Goal: Check status: Check status

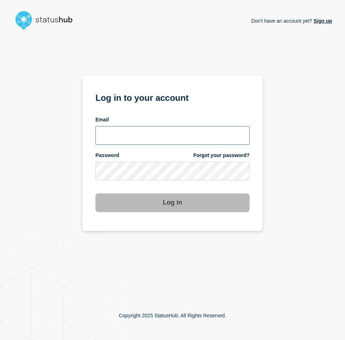
click at [127, 136] on input "email input" at bounding box center [173, 135] width 154 height 19
click at [0, 340] on com-1password-button at bounding box center [0, 340] width 0 height 0
click at [182, 136] on input "email input" at bounding box center [173, 135] width 154 height 19
click at [155, 140] on input "email input" at bounding box center [173, 135] width 154 height 19
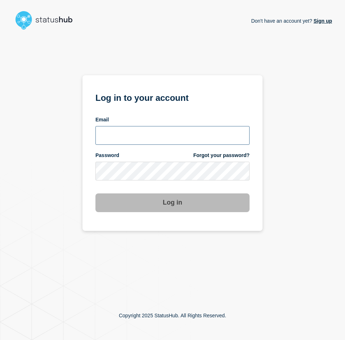
click at [155, 144] on input "email input" at bounding box center [173, 135] width 154 height 19
click at [0, 340] on com-1password-button at bounding box center [0, 340] width 0 height 0
drag, startPoint x: 39, startPoint y: 95, endPoint x: 61, endPoint y: 99, distance: 22.7
click at [38, 95] on div "Don't have an account yet? Sign up Log in to your account Email Password Forgot…" at bounding box center [172, 162] width 319 height 259
click at [153, 137] on input "email input" at bounding box center [173, 135] width 154 height 19
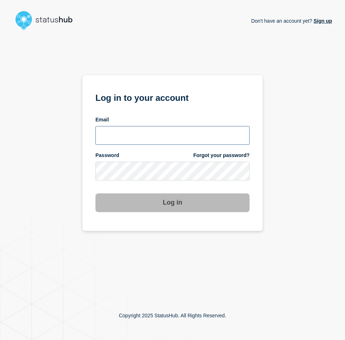
type input "[EMAIL_ADDRESS][PERSON_NAME][DOMAIN_NAME]"
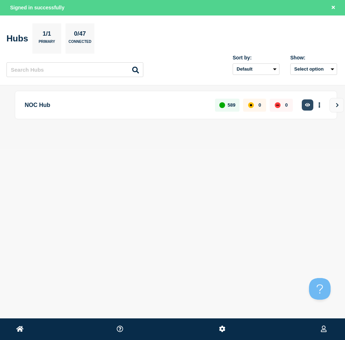
click at [308, 106] on icon "button" at bounding box center [307, 105] width 5 height 4
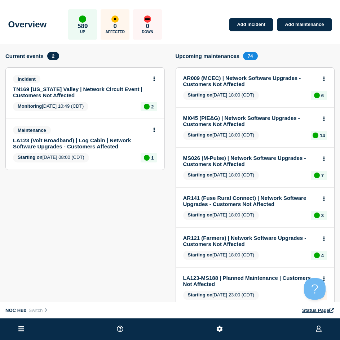
drag, startPoint x: 64, startPoint y: 89, endPoint x: 70, endPoint y: 85, distance: 7.1
click at [65, 88] on link "TN169 Tennessee Valley | Network Circuit Event | Customers Not Affected" at bounding box center [80, 92] width 134 height 12
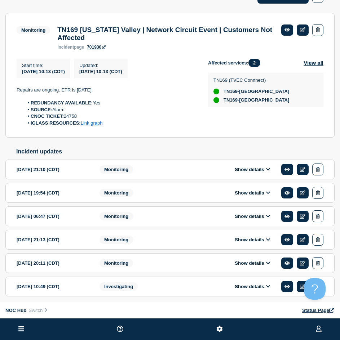
scroll to position [108, 0]
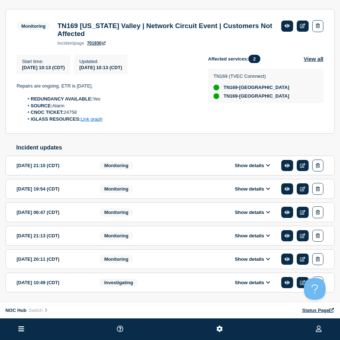
drag, startPoint x: 169, startPoint y: 90, endPoint x: 162, endPoint y: 87, distance: 8.1
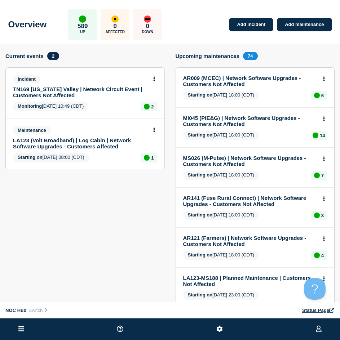
click at [78, 144] on link "LA123 (Volt Broadband) | Log Cabin | Network Software Upgrades - Customers Affe…" at bounding box center [80, 143] width 134 height 12
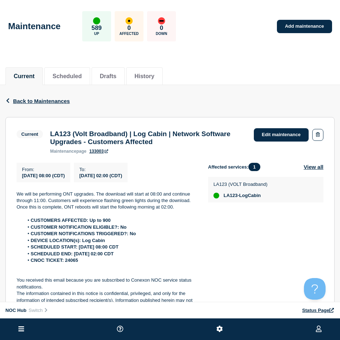
drag, startPoint x: 185, startPoint y: 129, endPoint x: 200, endPoint y: 129, distance: 15.9
